Goal: Book appointment/travel/reservation

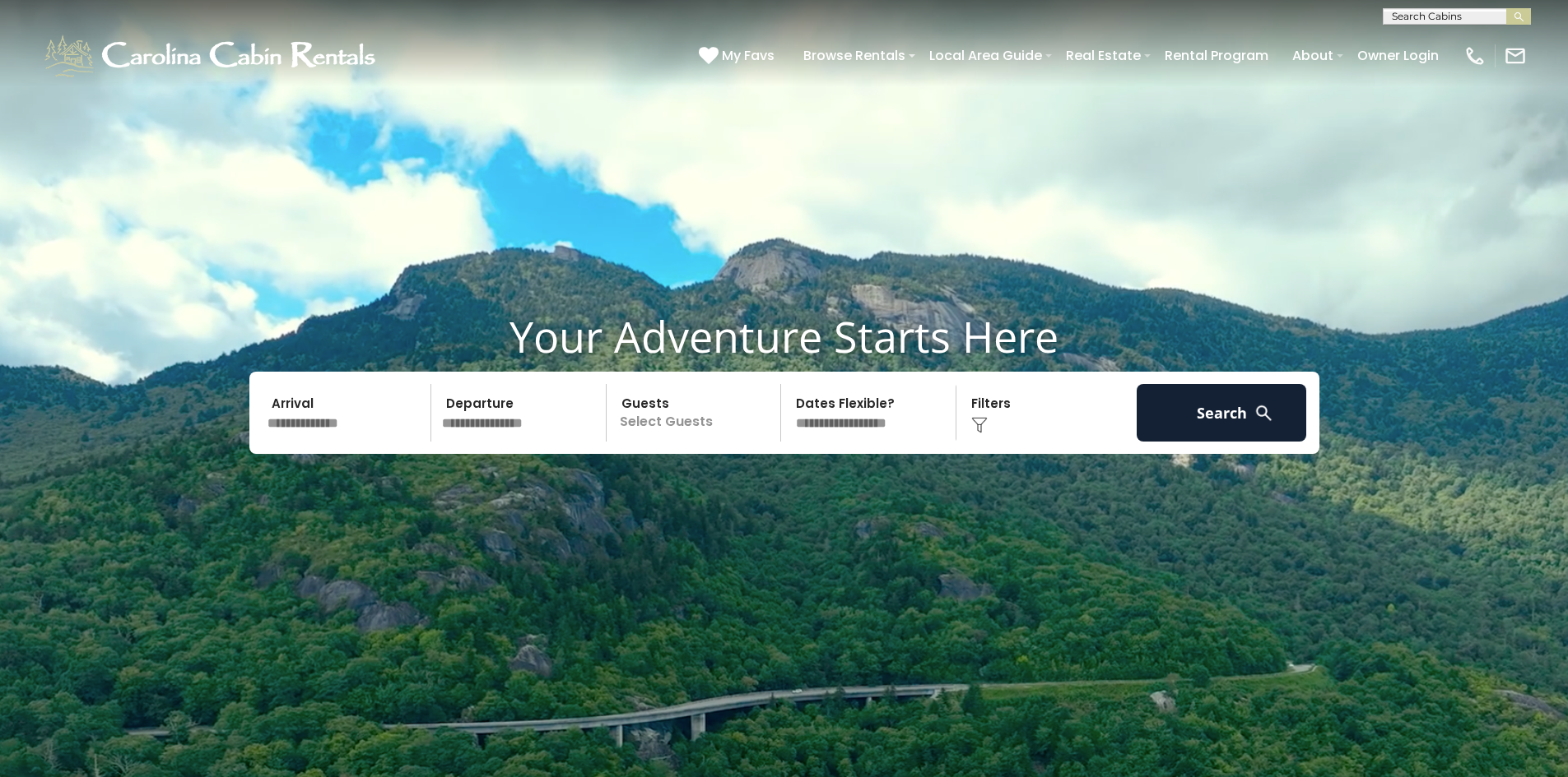
click at [366, 430] on input "text" at bounding box center [347, 413] width 171 height 58
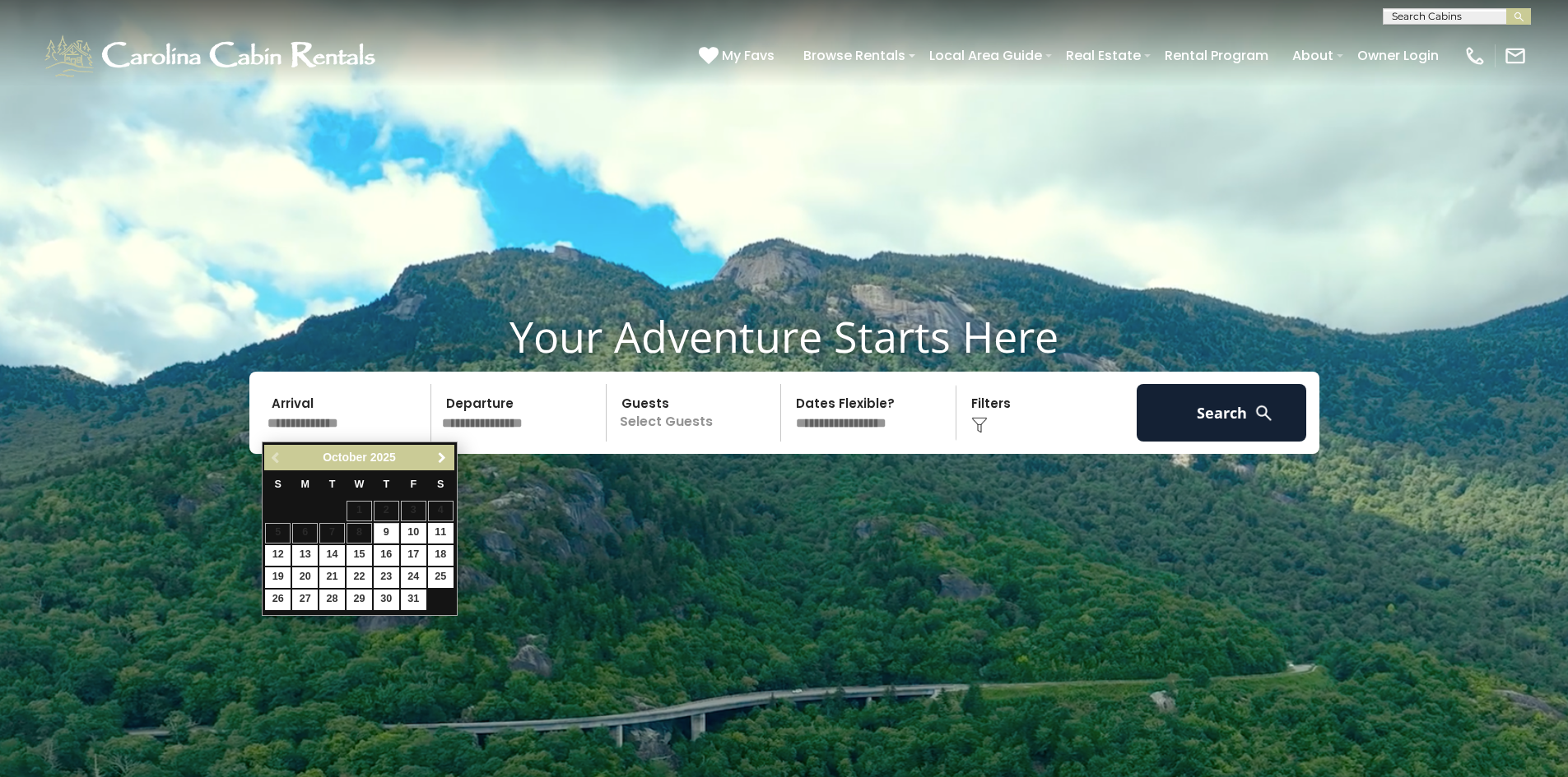
click at [434, 455] on link "Next" at bounding box center [443, 458] width 21 height 21
click at [324, 592] on link "25" at bounding box center [332, 600] width 25 height 21
type input "********"
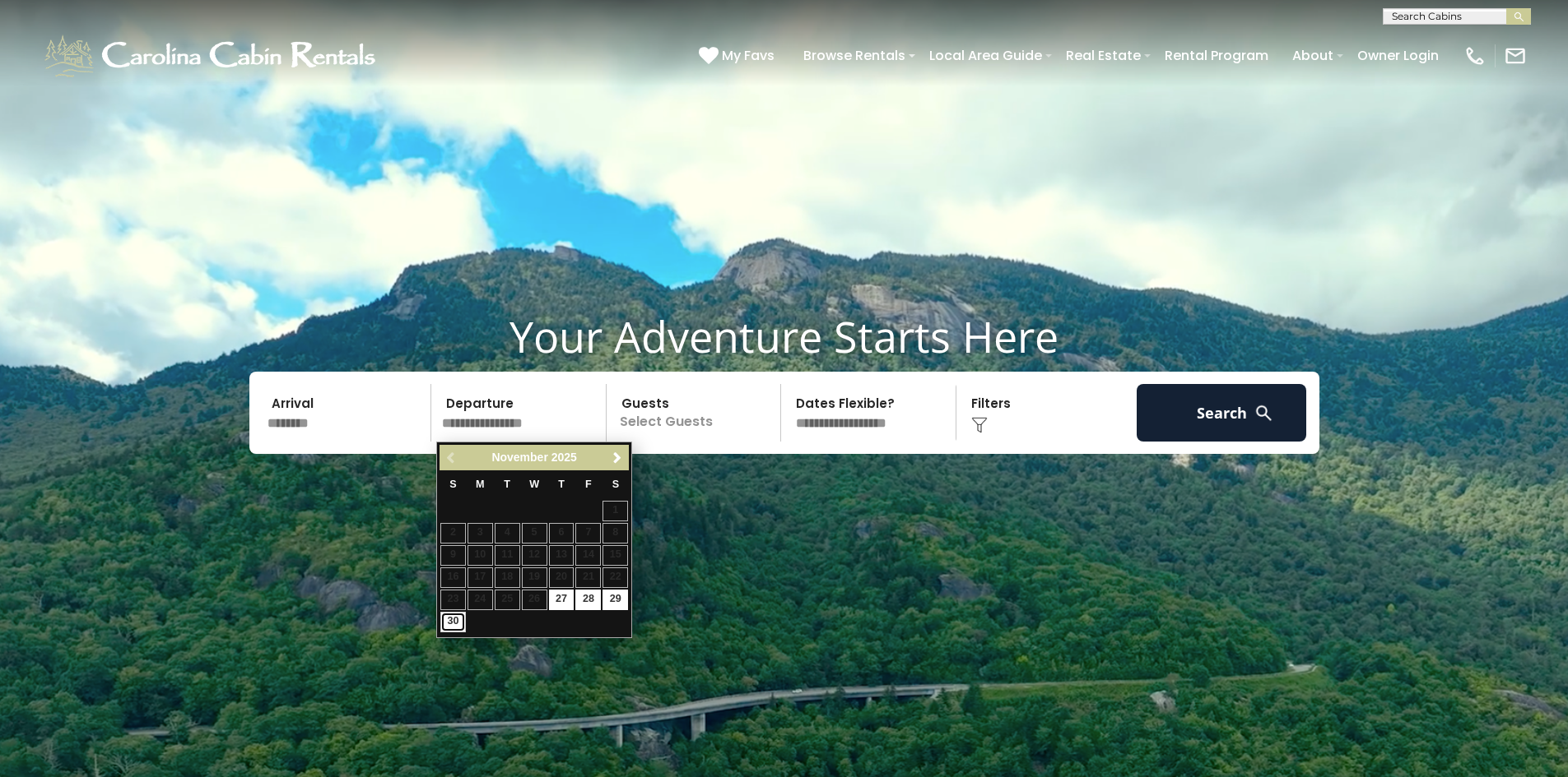
click at [454, 616] on link "30" at bounding box center [453, 622] width 25 height 21
type input "********"
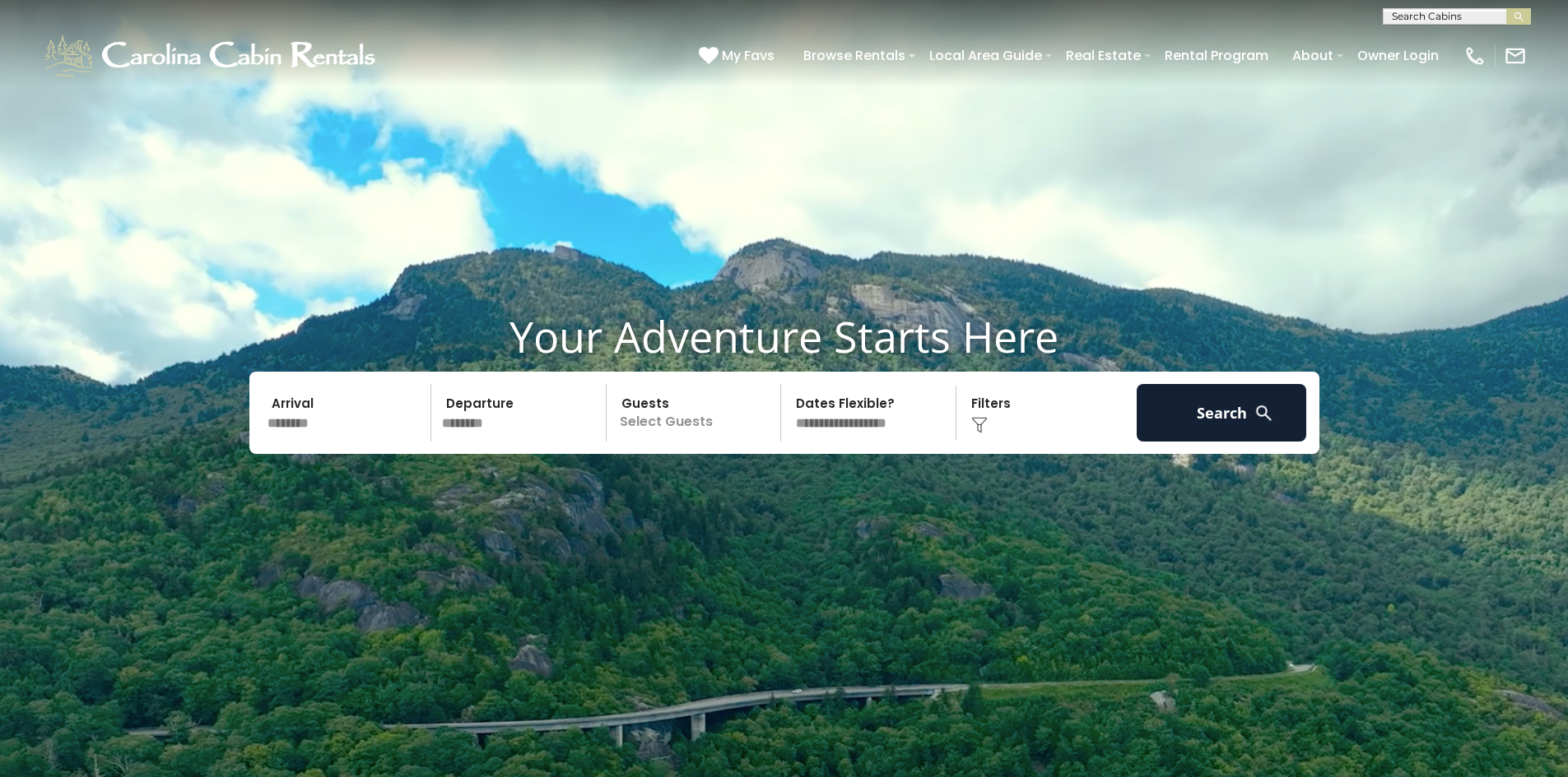
click at [686, 433] on p "Select Guests" at bounding box center [697, 413] width 170 height 58
click at [781, 482] on div "+" at bounding box center [776, 481] width 19 height 19
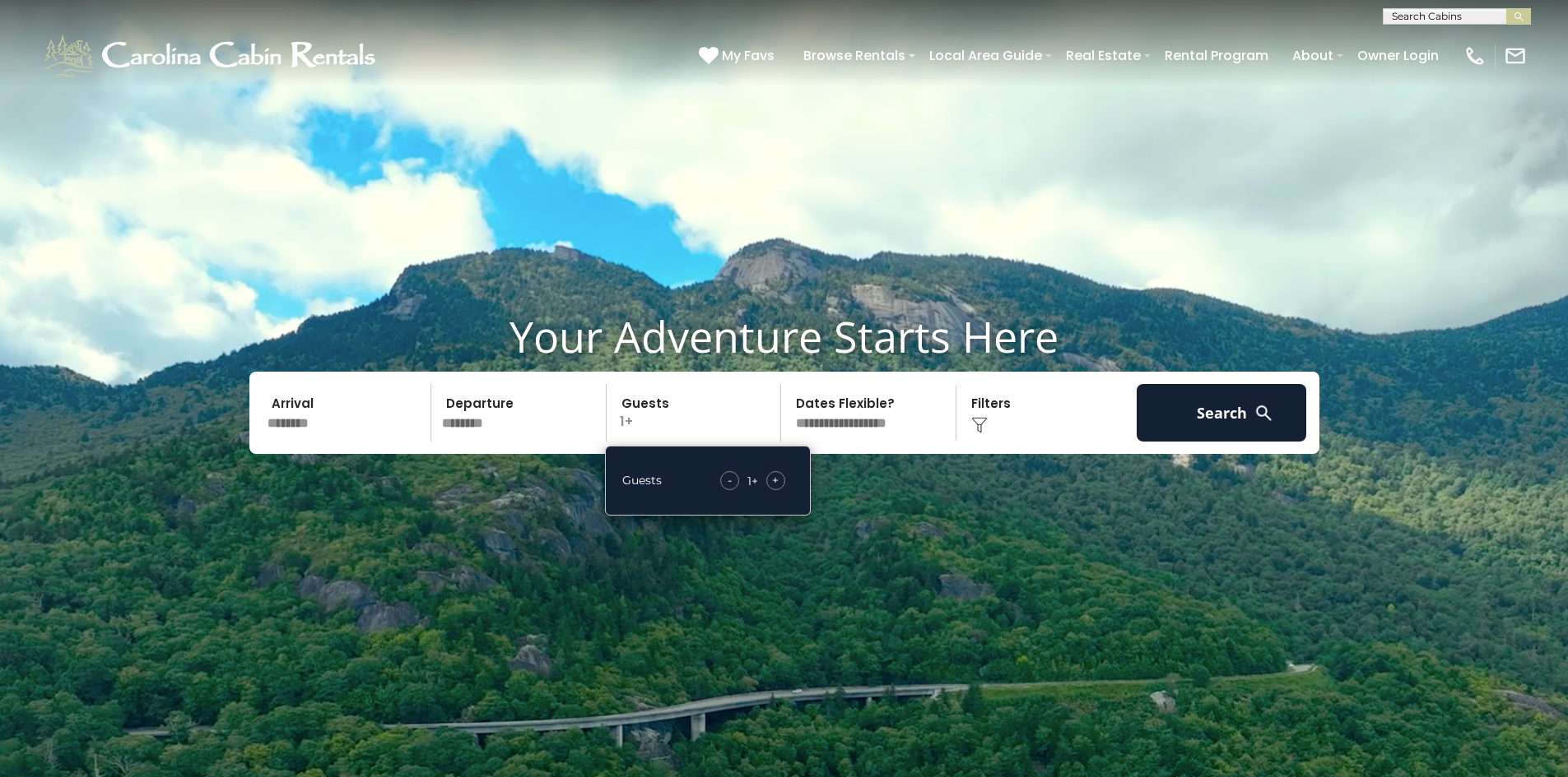
click at [781, 482] on div "+" at bounding box center [776, 481] width 19 height 19
drag, startPoint x: 903, startPoint y: 427, endPoint x: 932, endPoint y: 423, distance: 29.3
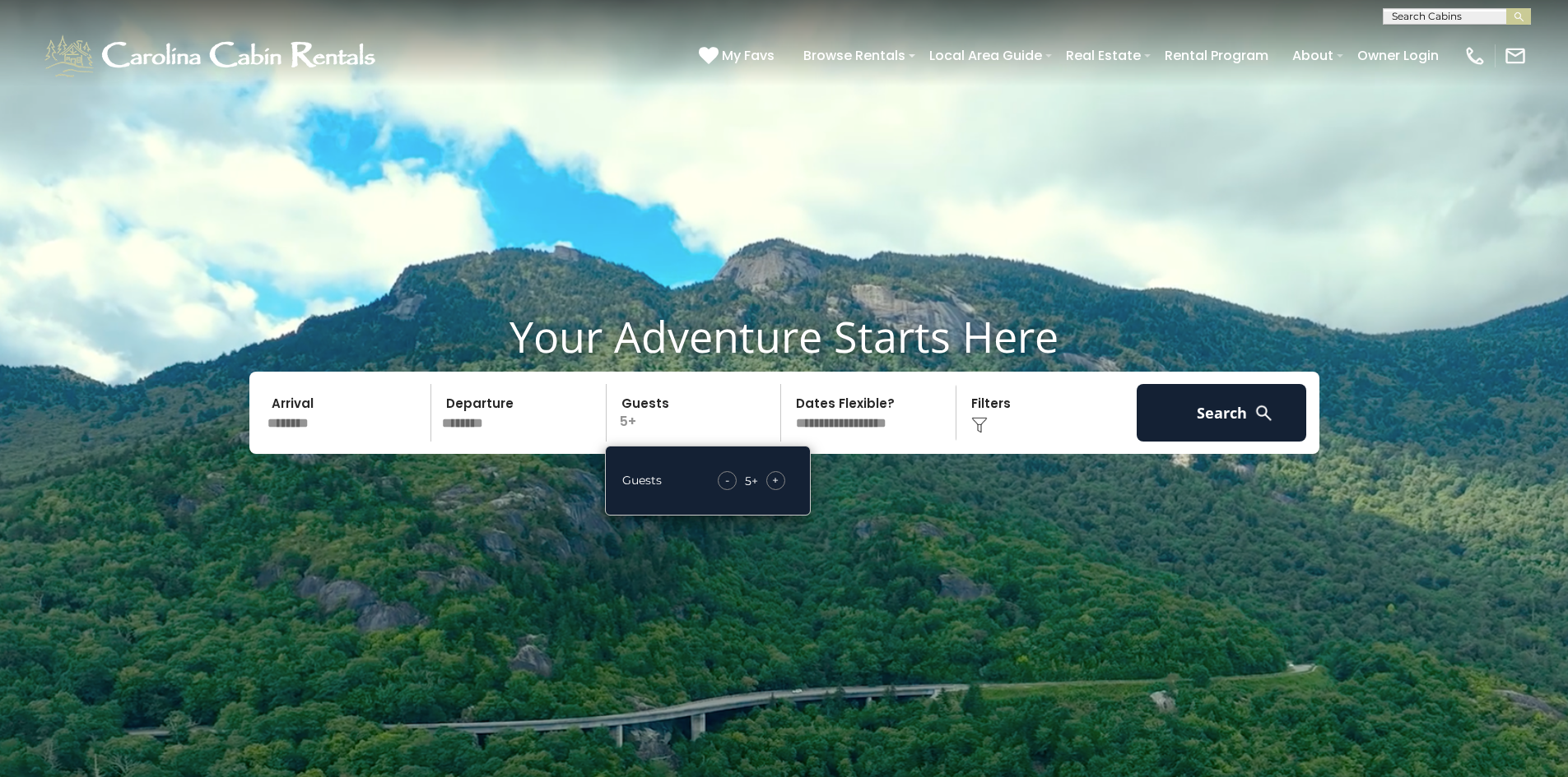
click at [904, 426] on select "**********" at bounding box center [871, 413] width 170 height 58
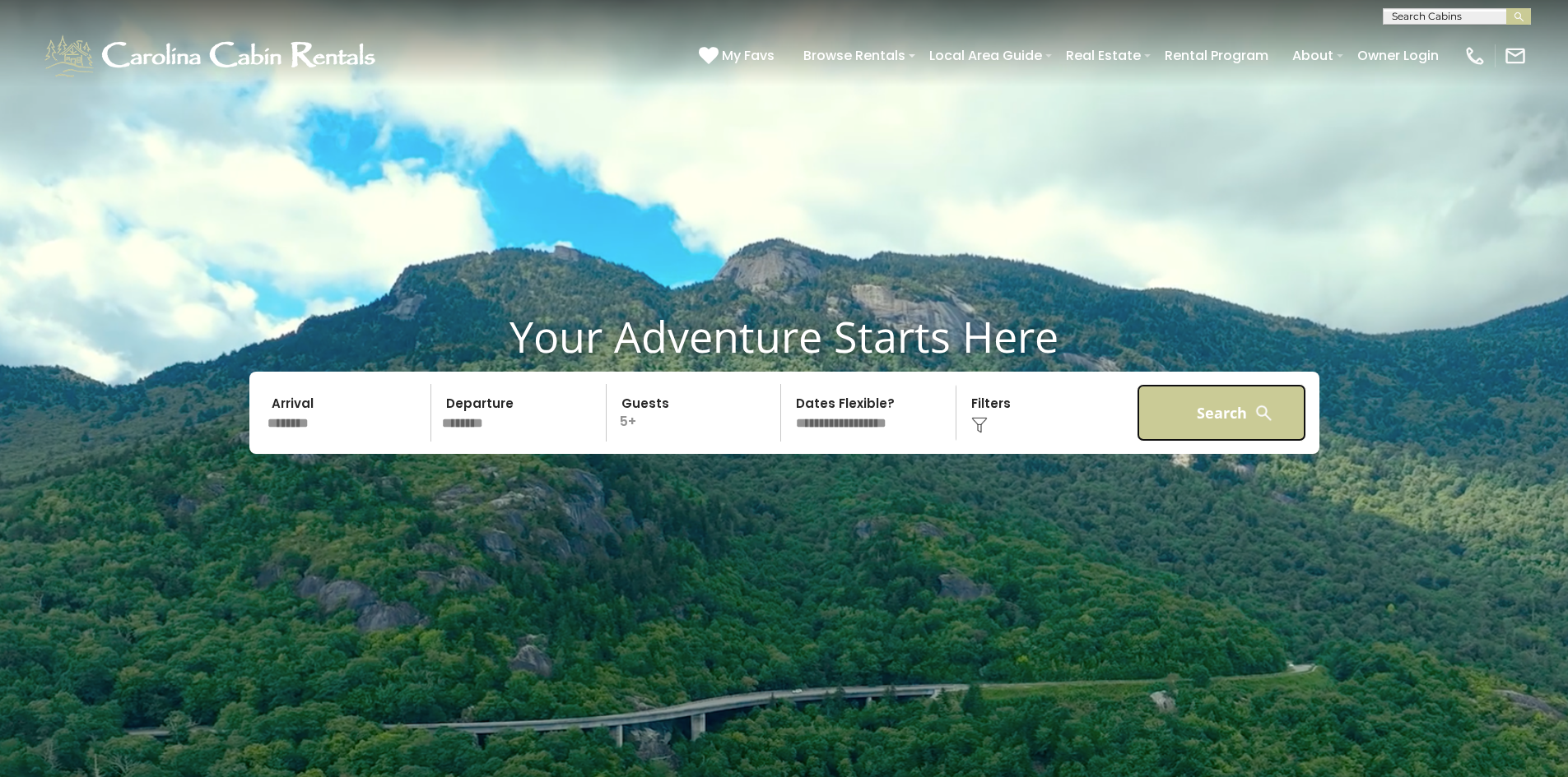
click at [1178, 402] on button "Search" at bounding box center [1221, 413] width 171 height 58
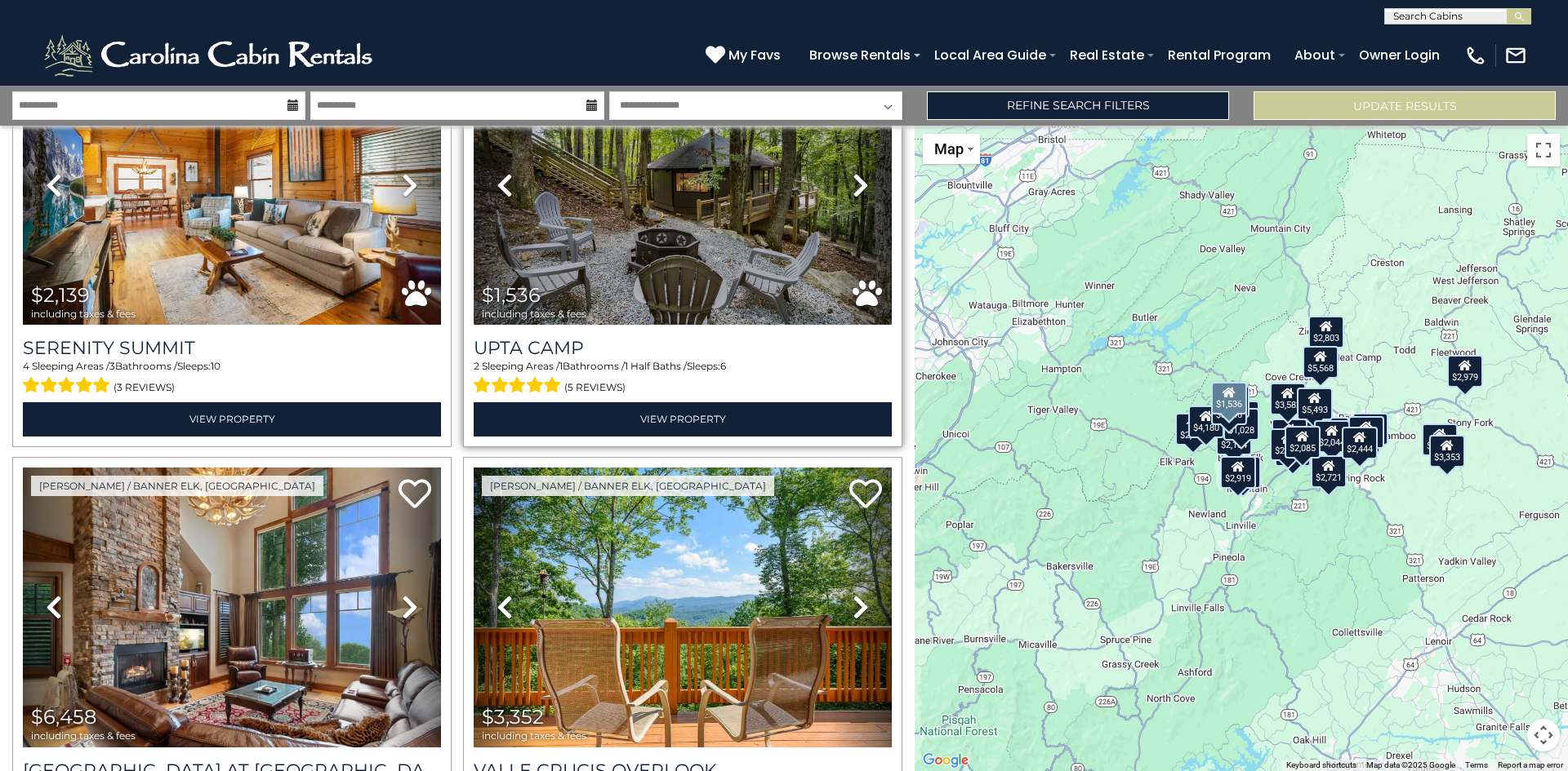
scroll to position [653, 0]
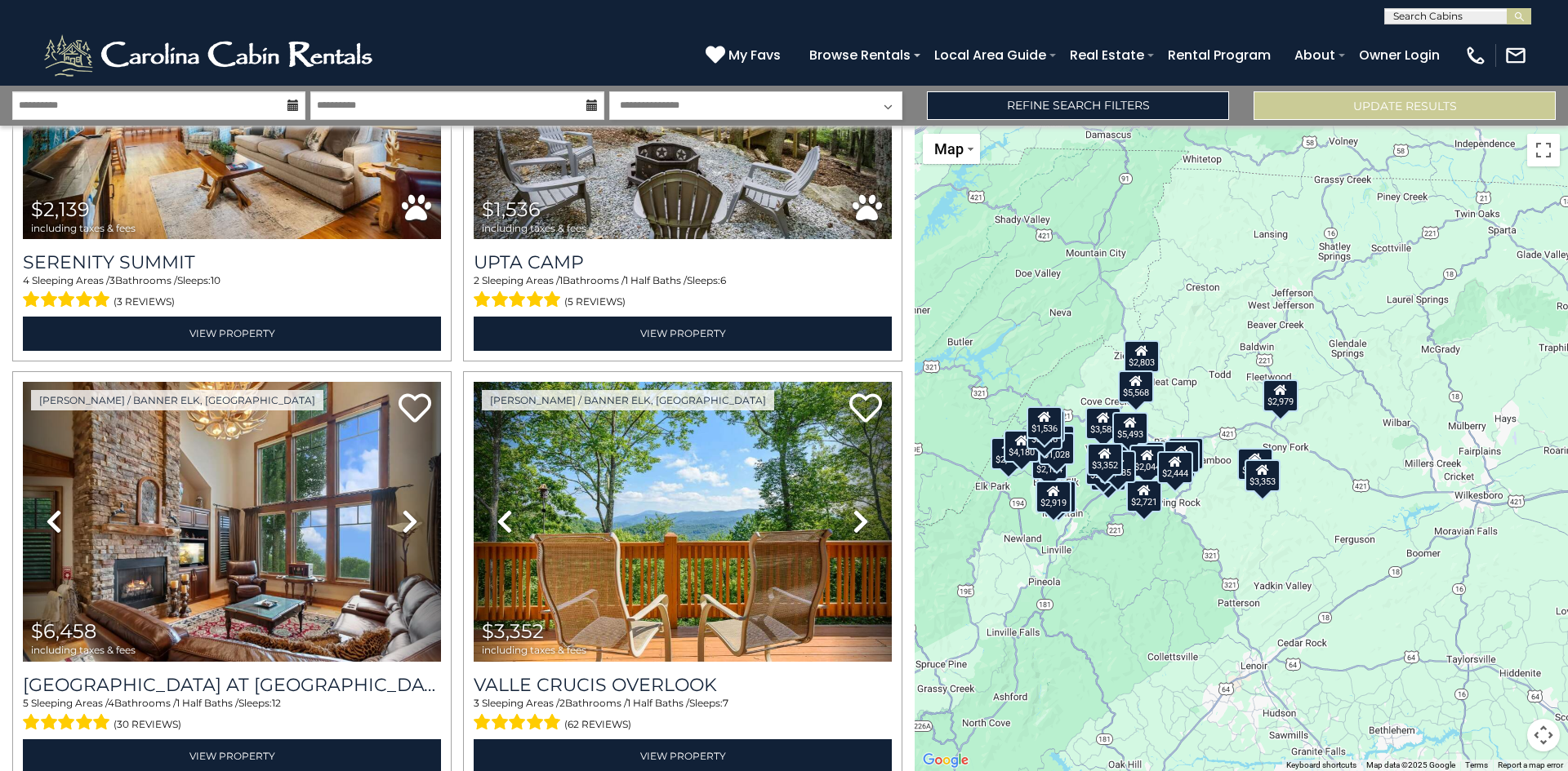
drag, startPoint x: 1327, startPoint y: 553, endPoint x: 1155, endPoint y: 577, distance: 173.7
click at [1155, 577] on div "$2,220 $3,353 $2,139 $1,536 $6,458 $3,352 $2,929 $3,848 $2,787 $3,582 $4,807 $2…" at bounding box center [1241, 449] width 653 height 646
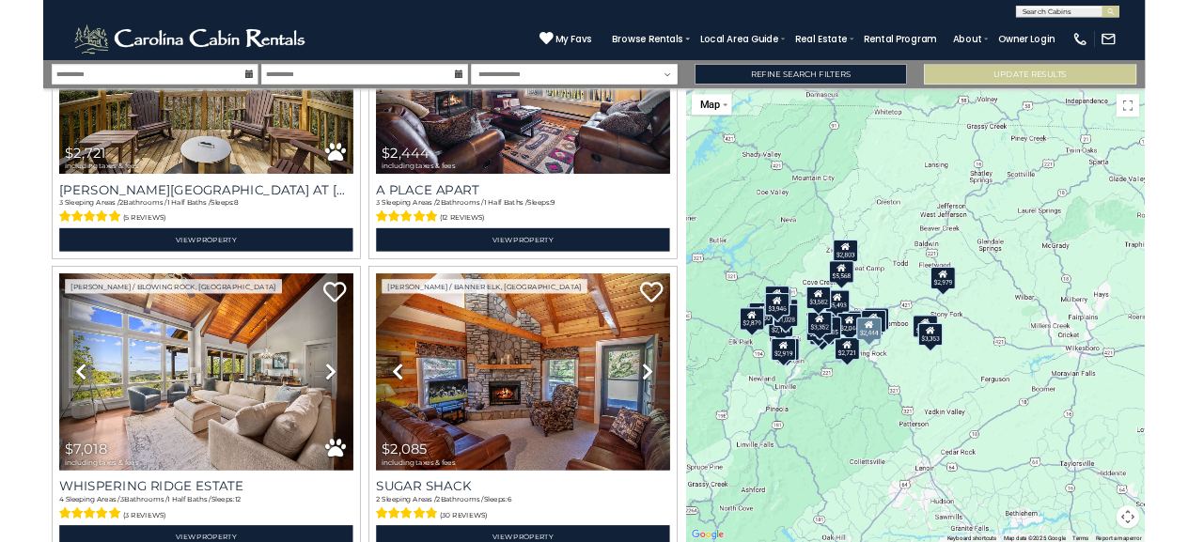
scroll to position [6670, 0]
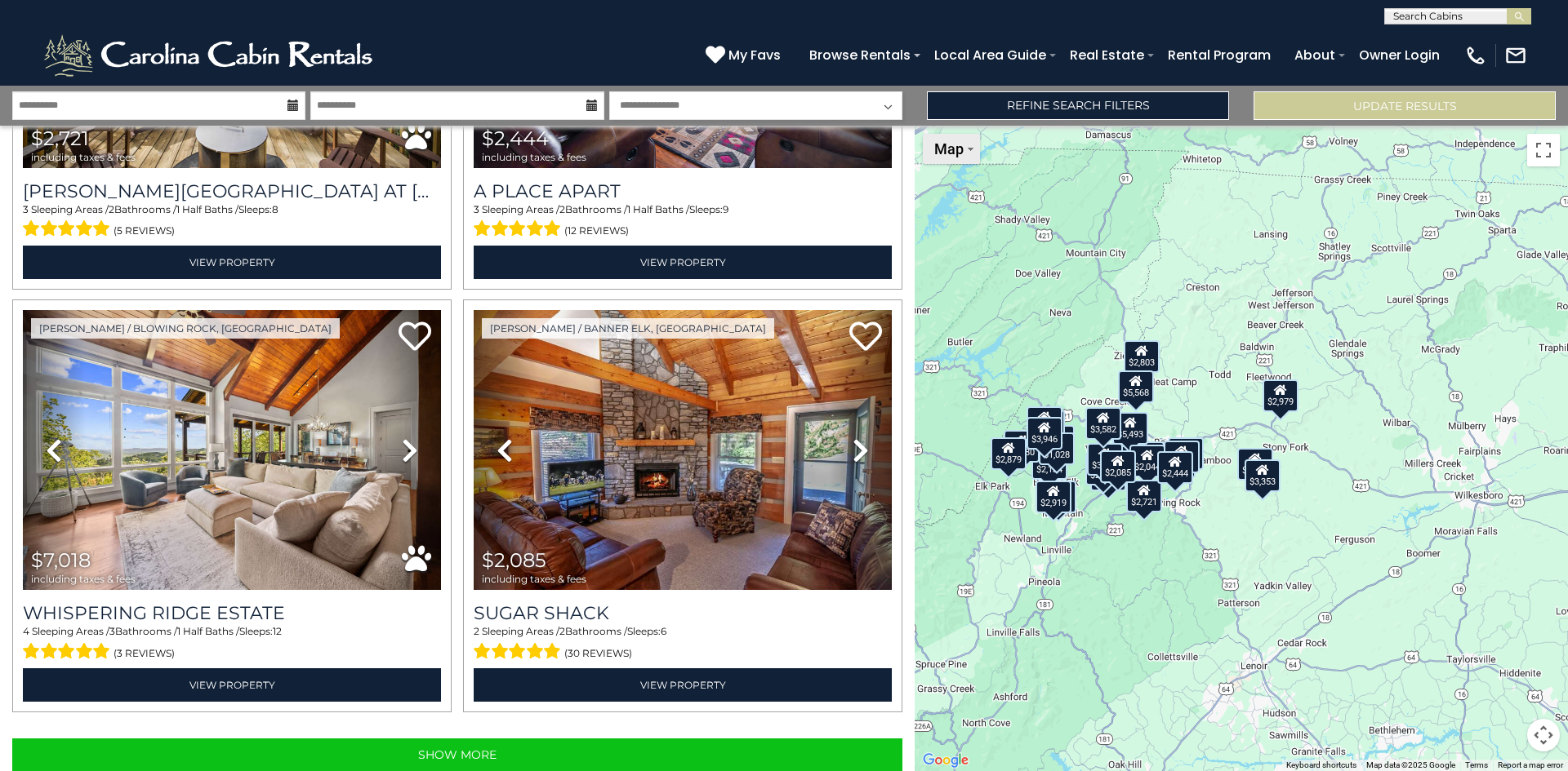
click at [973, 150] on img "Change map style" at bounding box center [970, 149] width 6 height 3
click at [971, 185] on li "Satellite" at bounding box center [971, 178] width 95 height 25
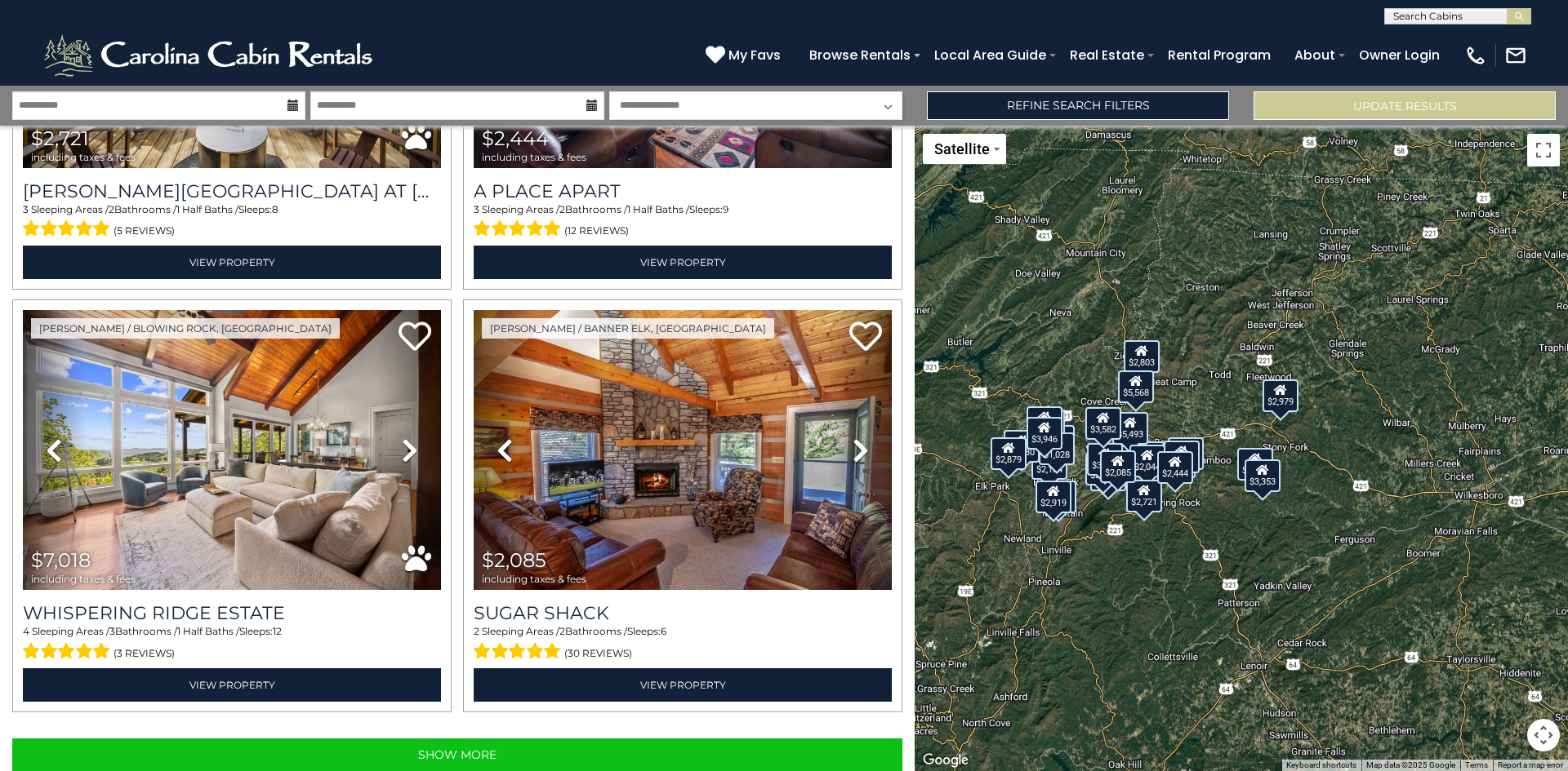
click at [1540, 725] on button "Map camera controls" at bounding box center [1544, 735] width 33 height 33
click at [1498, 648] on button "Zoom in" at bounding box center [1503, 654] width 33 height 33
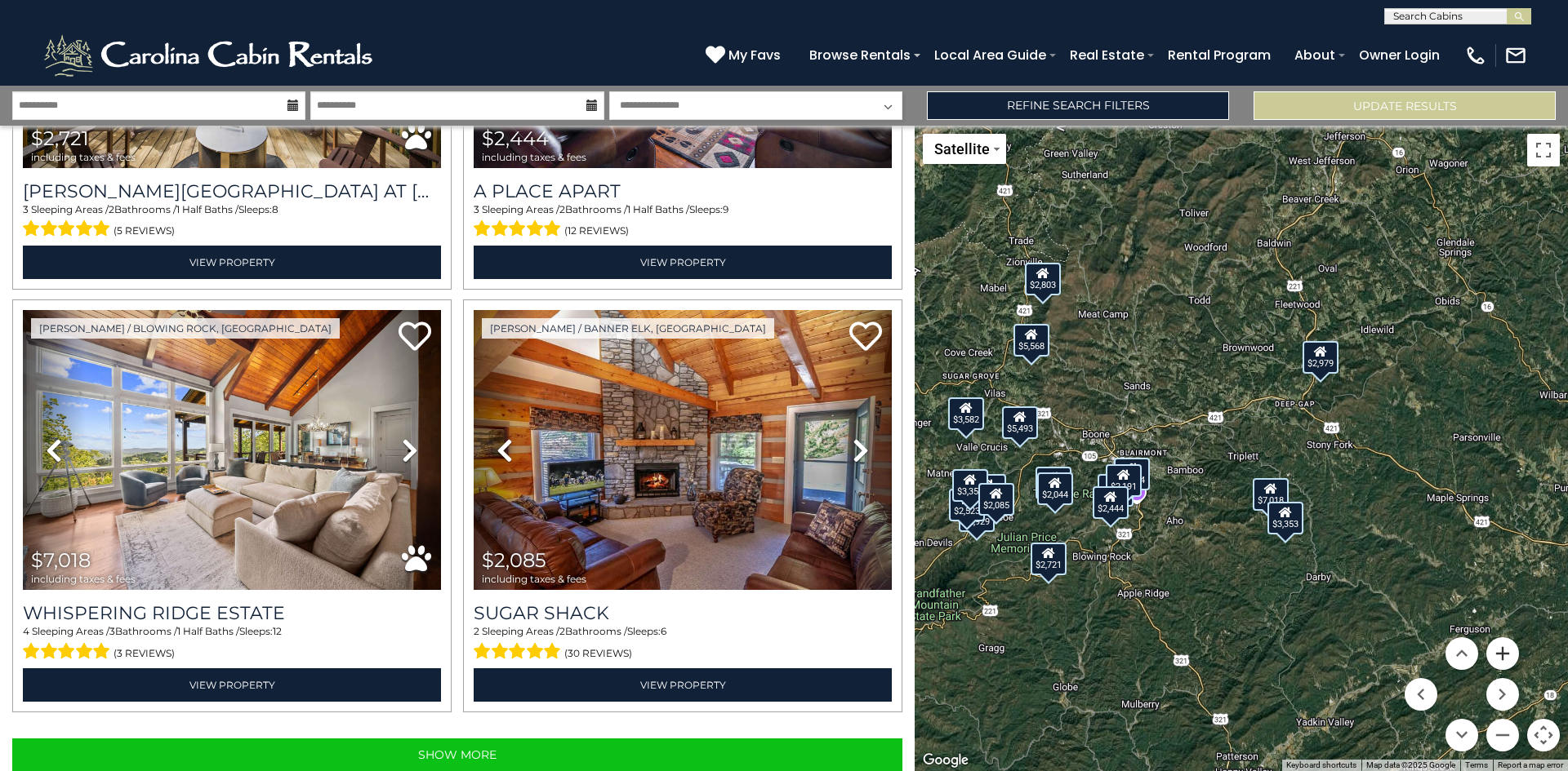
click at [1498, 647] on button "Zoom in" at bounding box center [1503, 654] width 33 height 33
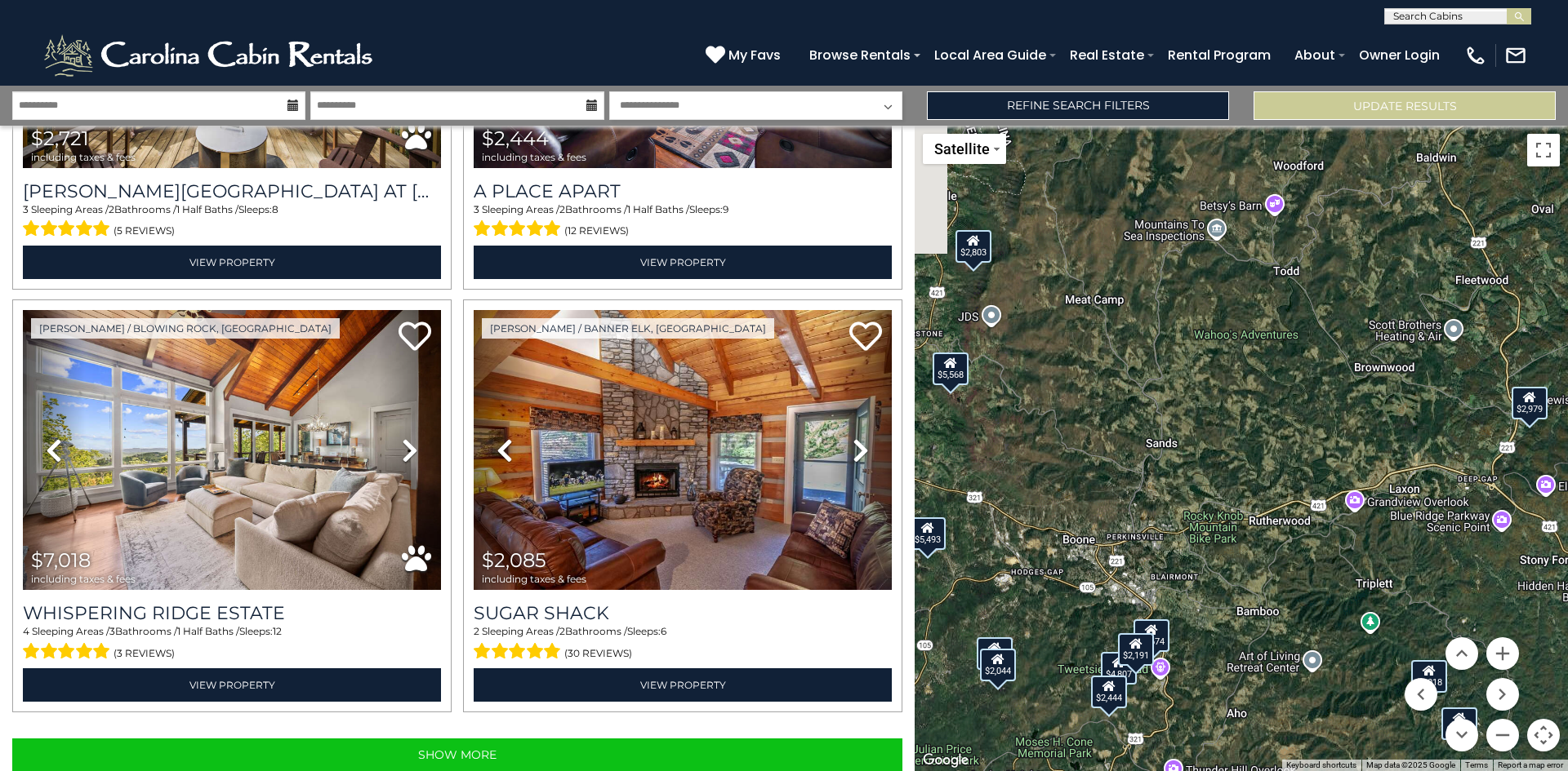
drag, startPoint x: 1139, startPoint y: 460, endPoint x: 1261, endPoint y: 575, distance: 167.7
click at [1261, 575] on div "$2,220 $3,353 $2,139 $1,536 $6,458 $3,352 $2,929 $3,848 $2,787 $3,582 $4,807 $2…" at bounding box center [1241, 449] width 653 height 646
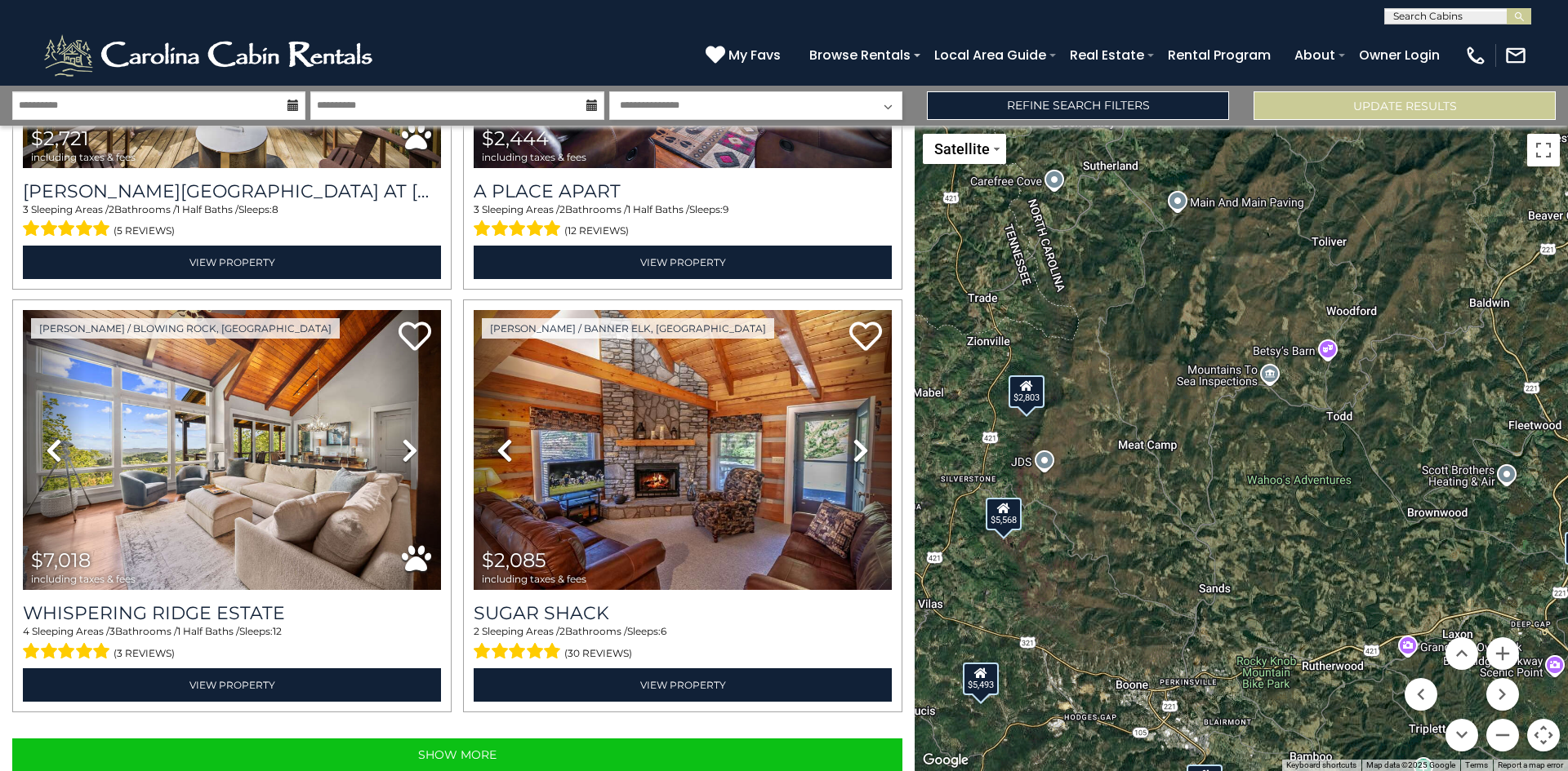
drag, startPoint x: 1153, startPoint y: 409, endPoint x: 1207, endPoint y: 555, distance: 155.7
click at [1207, 555] on div "$2,220 $3,353 $2,139 $1,536 $6,458 $3,352 $2,929 $3,848 $2,787 $3,582 $4,807 $2…" at bounding box center [1241, 449] width 653 height 646
click at [1028, 404] on div "$2,803" at bounding box center [1026, 392] width 36 height 33
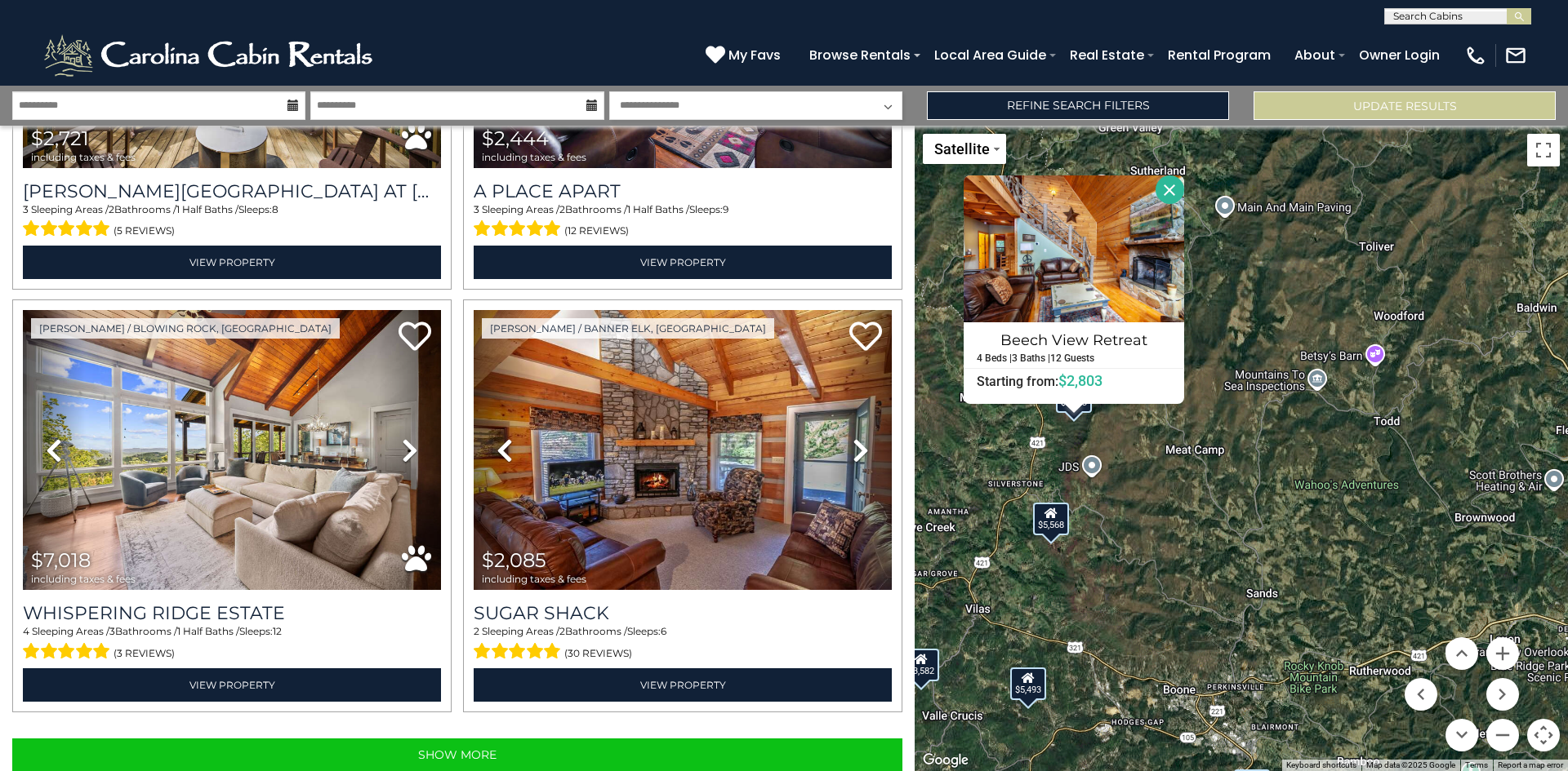
click at [1056, 518] on icon at bounding box center [1050, 512] width 13 height 11
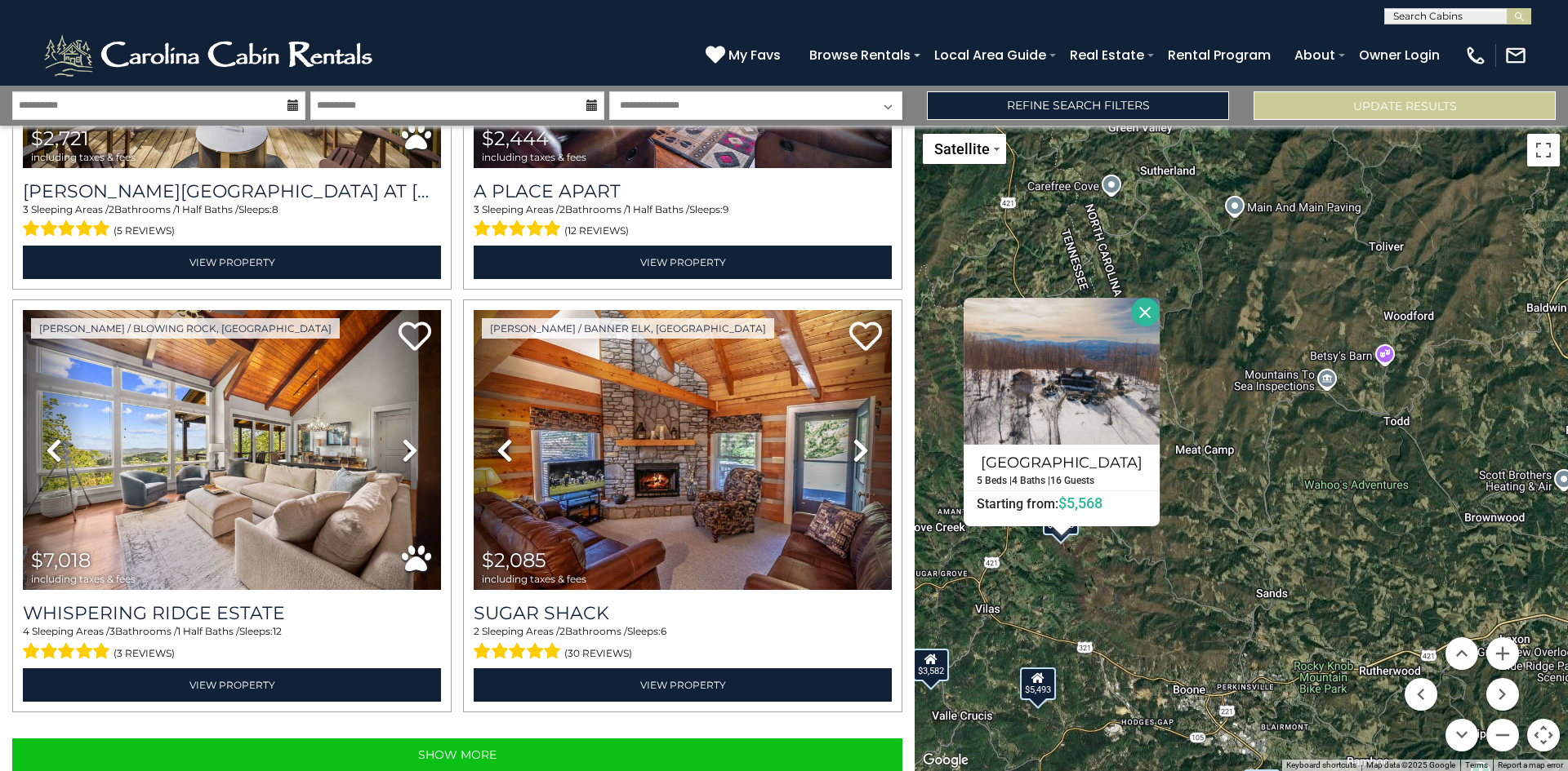
click at [1134, 307] on button "Close" at bounding box center [1145, 312] width 29 height 29
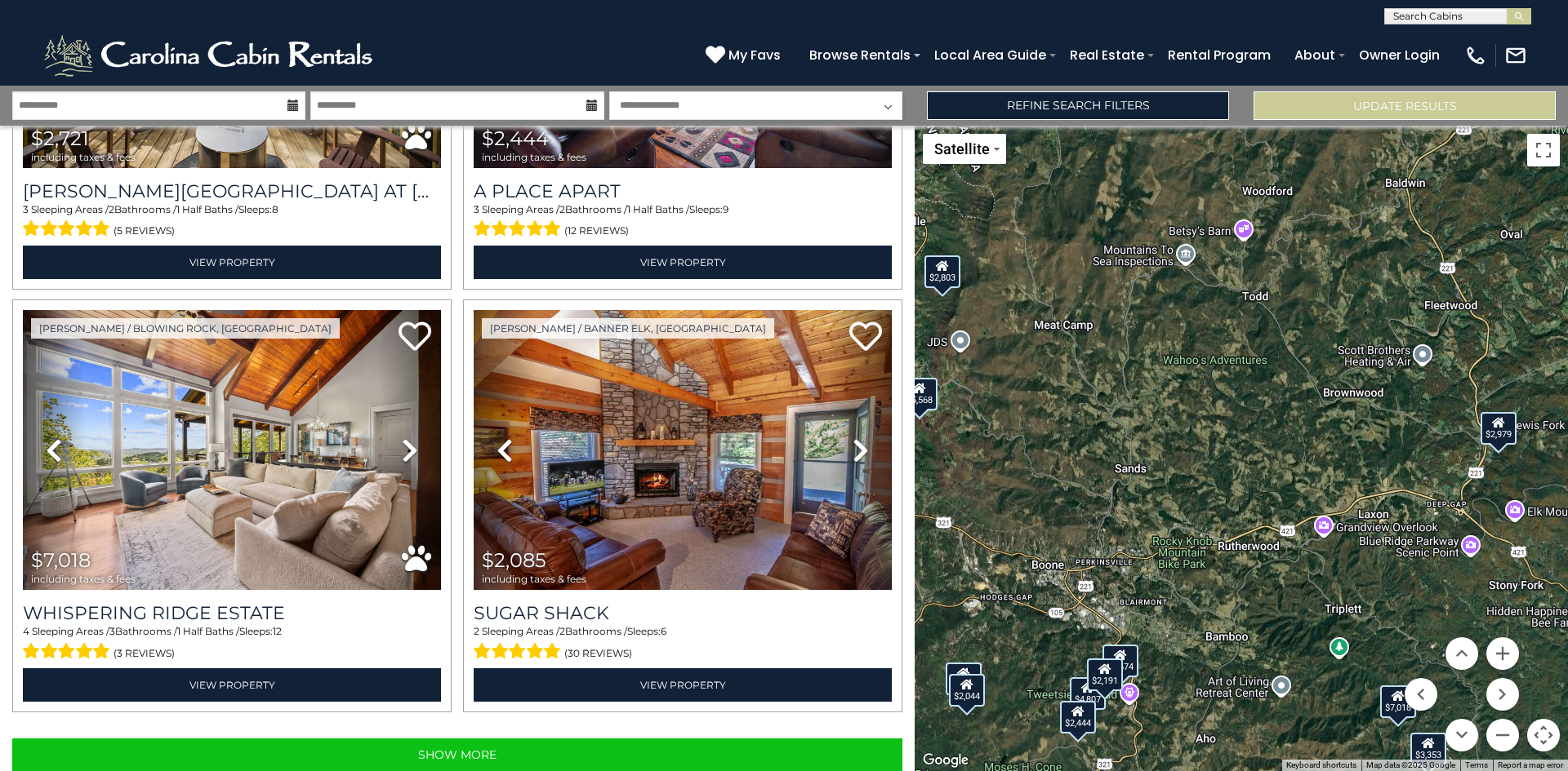
drag, startPoint x: 1154, startPoint y: 441, endPoint x: 1009, endPoint y: 315, distance: 192.1
click at [1009, 315] on div "$2,220 $3,353 $2,139 $1,536 $6,458 $3,352 $2,929 $3,848 $2,787 $3,582 $4,807 $2…" at bounding box center [1241, 449] width 653 height 646
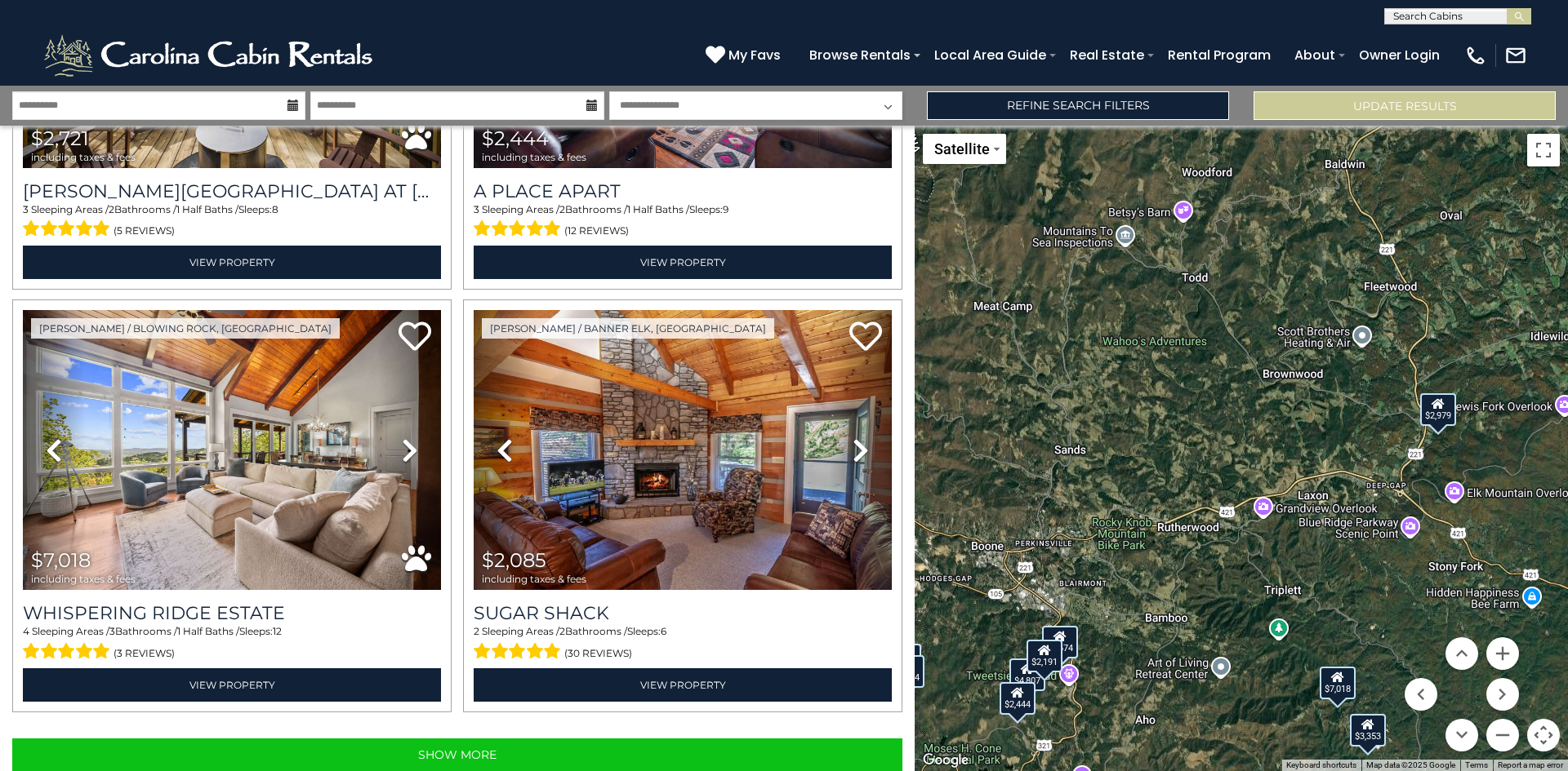
drag, startPoint x: 1186, startPoint y: 525, endPoint x: 1125, endPoint y: 505, distance: 64.2
click at [1125, 505] on div "$2,220 $3,353 $2,139 $1,536 $6,458 $3,352 $2,929 $3,848 $2,787 $3,582 $4,807 $2…" at bounding box center [1241, 449] width 653 height 646
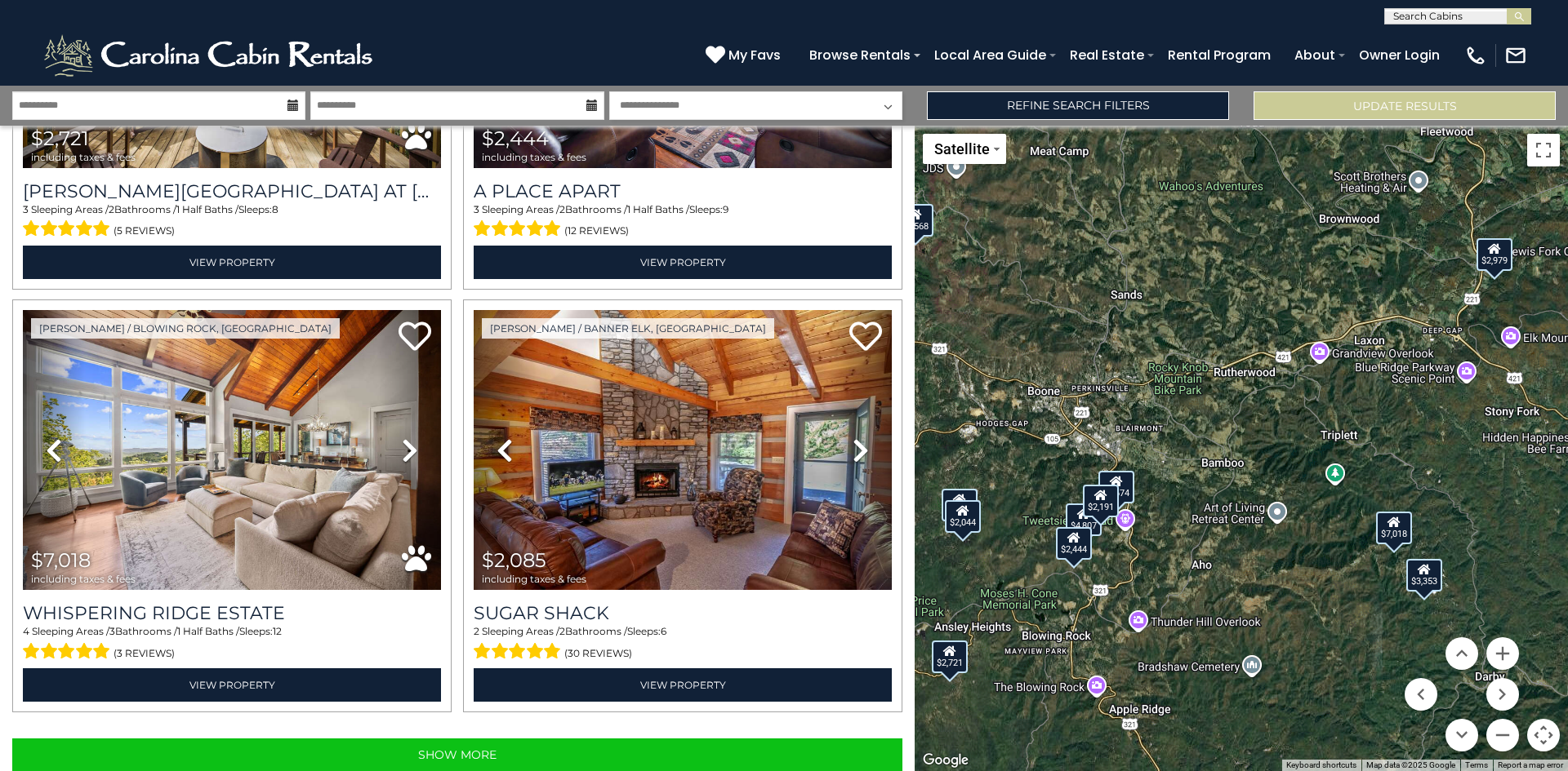
drag, startPoint x: 1212, startPoint y: 479, endPoint x: 1271, endPoint y: 311, distance: 178.1
click at [1272, 309] on div "$2,220 $3,353 $2,139 $1,536 $6,458 $3,352 $2,929 $3,848 $2,787 $3,582 $4,807 $2…" at bounding box center [1241, 449] width 653 height 646
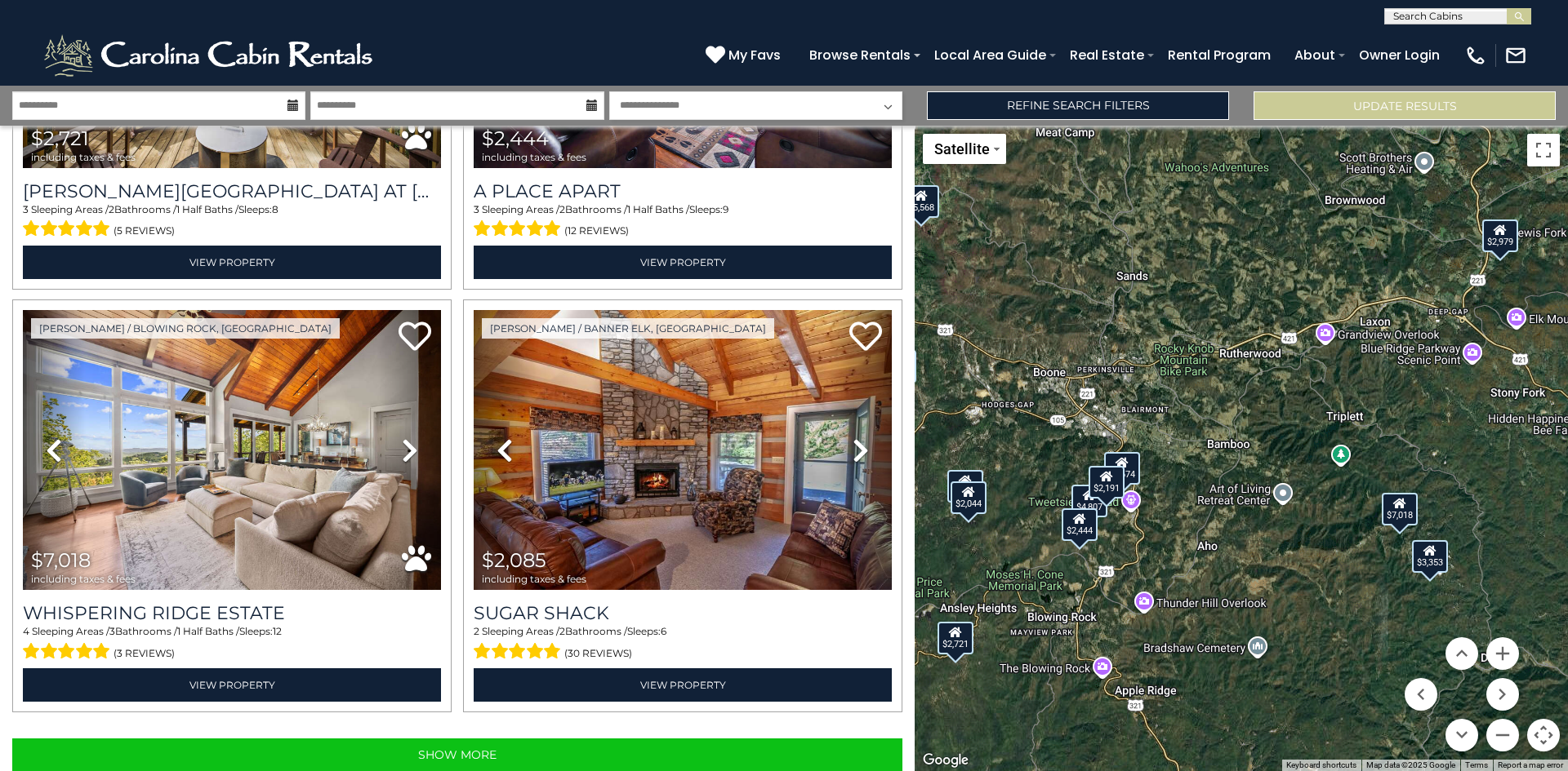
click at [1118, 485] on div "$2,191" at bounding box center [1106, 482] width 36 height 33
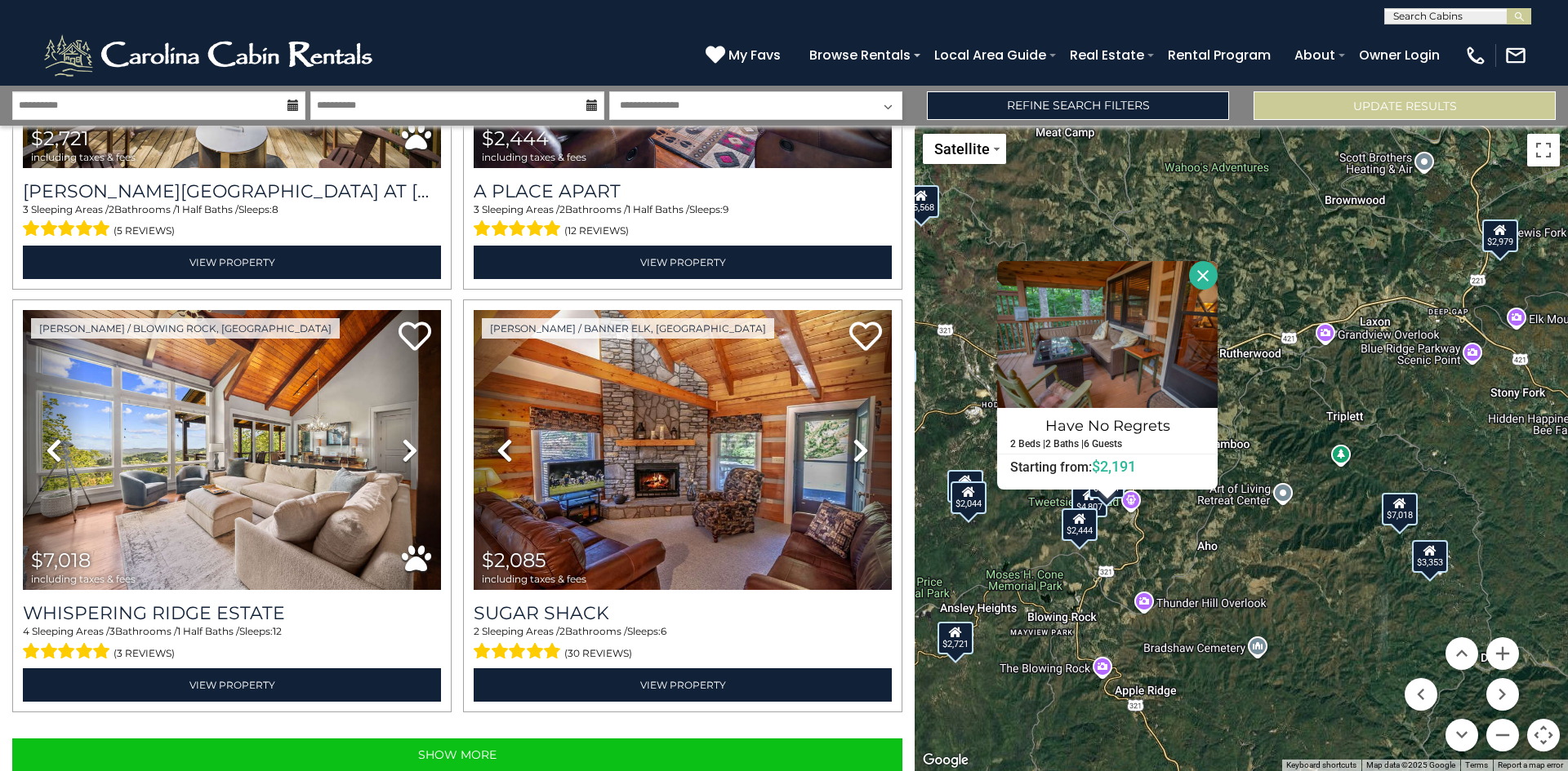
click at [1075, 532] on div "$2,444" at bounding box center [1079, 525] width 36 height 33
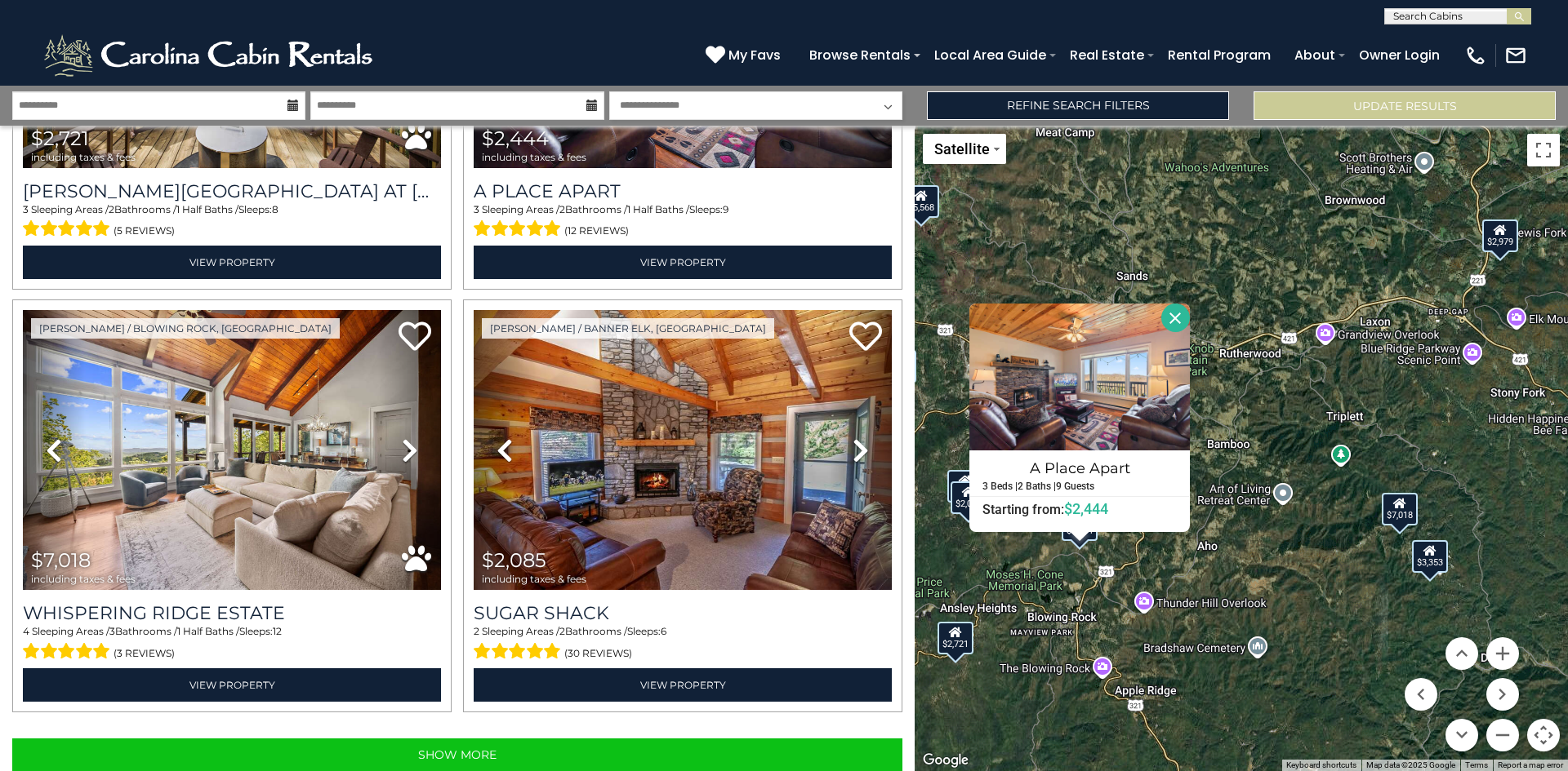
click at [953, 643] on div "$2,721" at bounding box center [955, 638] width 36 height 33
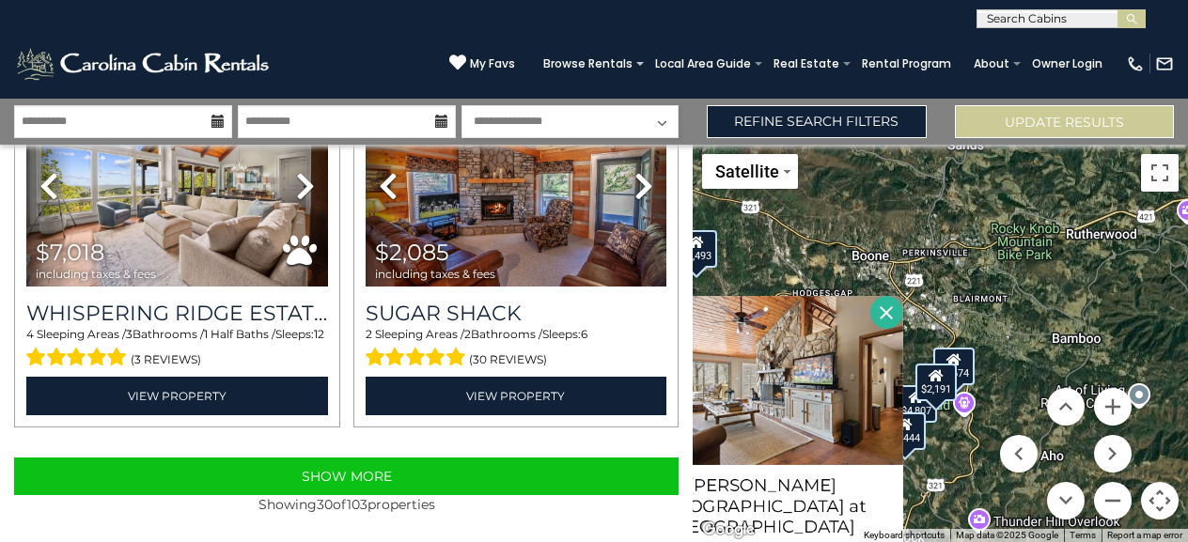
scroll to position [5207, 0]
